Goal: Transaction & Acquisition: Purchase product/service

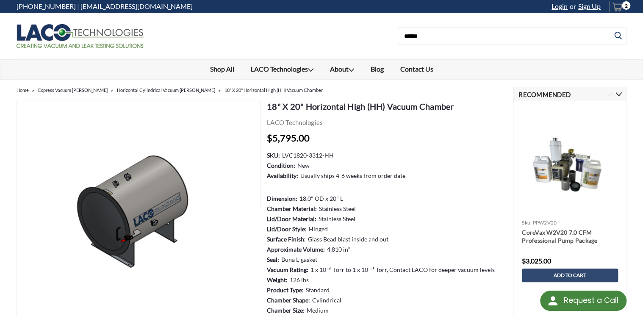
click at [618, 5] on icon "cart-preview-dropdown" at bounding box center [617, 7] width 11 height 11
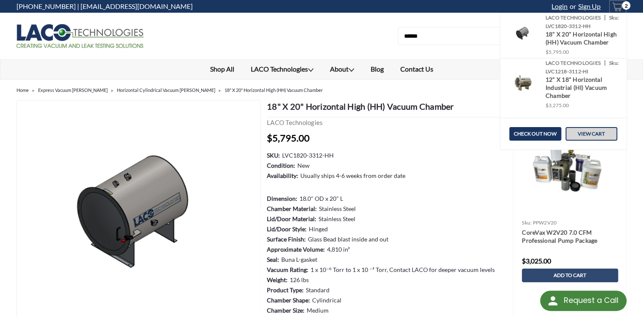
click at [586, 132] on link "View Cart" at bounding box center [591, 134] width 52 height 14
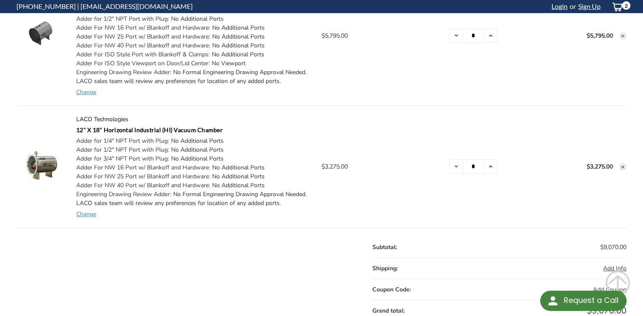
scroll to position [169, 0]
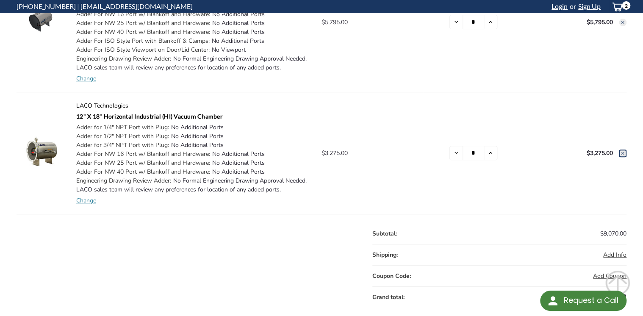
click at [620, 152] on icon at bounding box center [622, 153] width 5 height 5
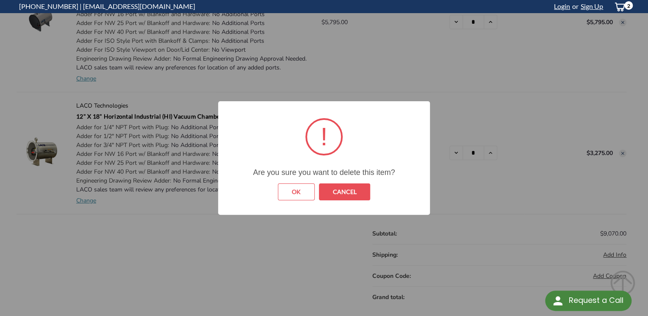
click at [298, 193] on button "OK" at bounding box center [296, 191] width 37 height 17
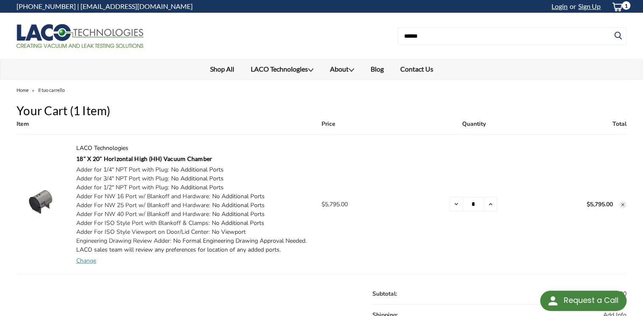
scroll to position [102, 0]
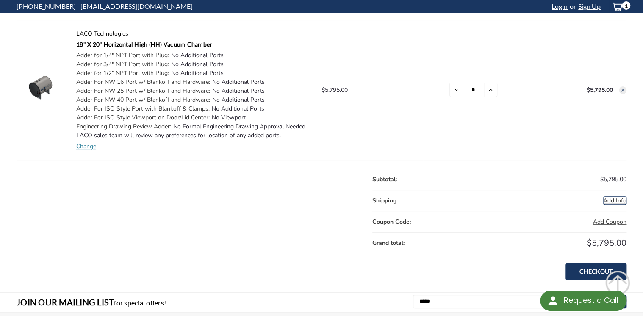
click at [607, 199] on span "Add Info" at bounding box center [614, 200] width 23 height 8
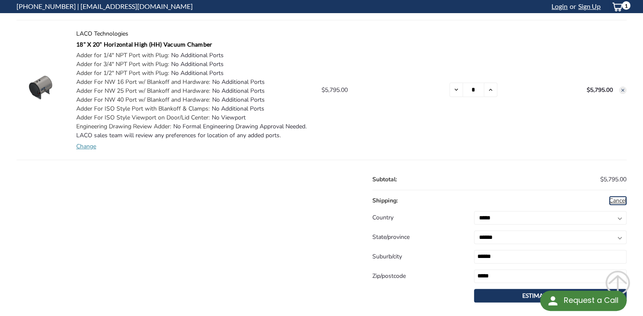
scroll to position [135, 0]
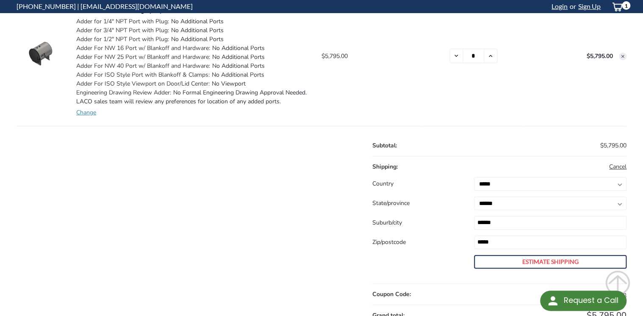
click at [544, 261] on button "Estimate Shipping" at bounding box center [550, 262] width 152 height 14
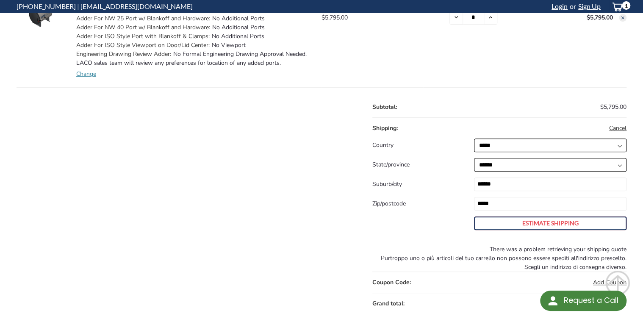
scroll to position [169, 0]
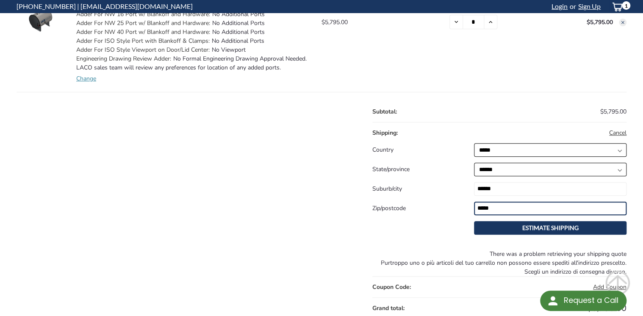
drag, startPoint x: 494, startPoint y: 209, endPoint x: 453, endPoint y: 203, distance: 41.5
click at [453, 203] on dl "**********" at bounding box center [499, 181] width 254 height 118
drag, startPoint x: 518, startPoint y: 210, endPoint x: 457, endPoint y: 205, distance: 61.6
click at [457, 205] on dl "**********" at bounding box center [499, 181] width 254 height 118
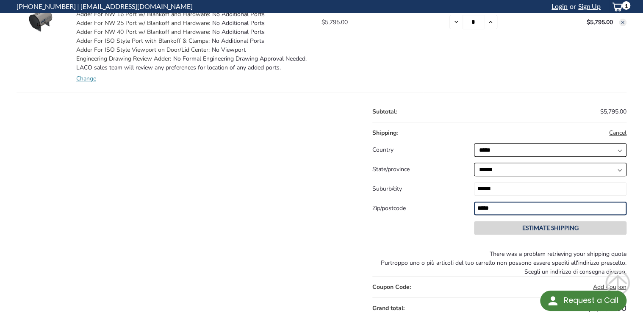
type input "*****"
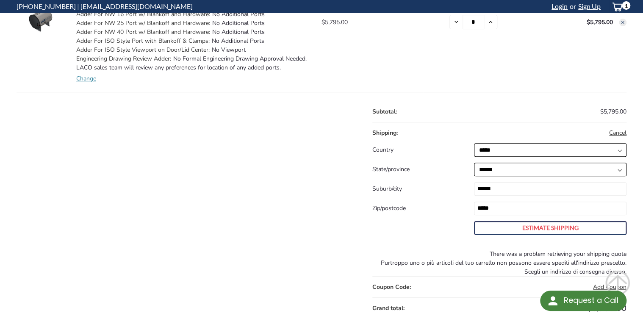
click at [532, 228] on button "Estimate Shipping" at bounding box center [550, 228] width 152 height 14
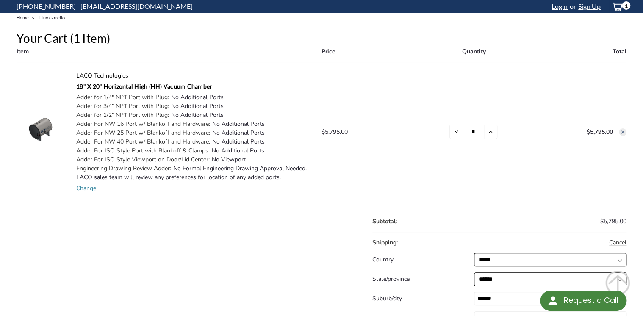
scroll to position [0, 0]
